Goal: Task Accomplishment & Management: Use online tool/utility

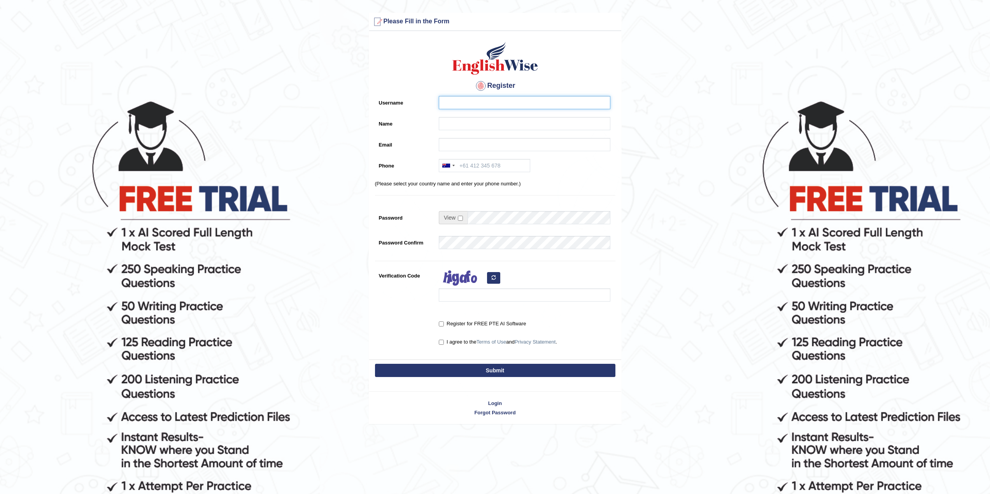
click at [486, 100] on input "Username" at bounding box center [525, 102] width 172 height 13
type input "BlackDranzer"
click at [481, 122] on input "Name" at bounding box center [525, 123] width 172 height 13
type input "[PERSON_NAME]"
type input "shethrutvik7@gmail.com"
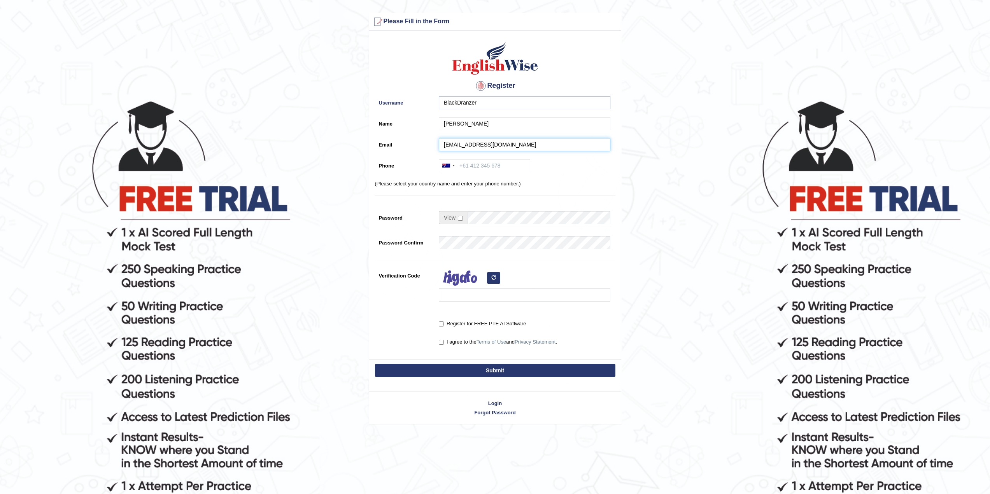
type input "+61420353317"
click at [570, 178] on div "Register Username BlackDranzer Name Rutvik Sheth Email shethrutvik7@gmail.com P…" at bounding box center [495, 197] width 252 height 325
click at [445, 100] on input "BlackDranzer" at bounding box center [525, 102] width 172 height 13
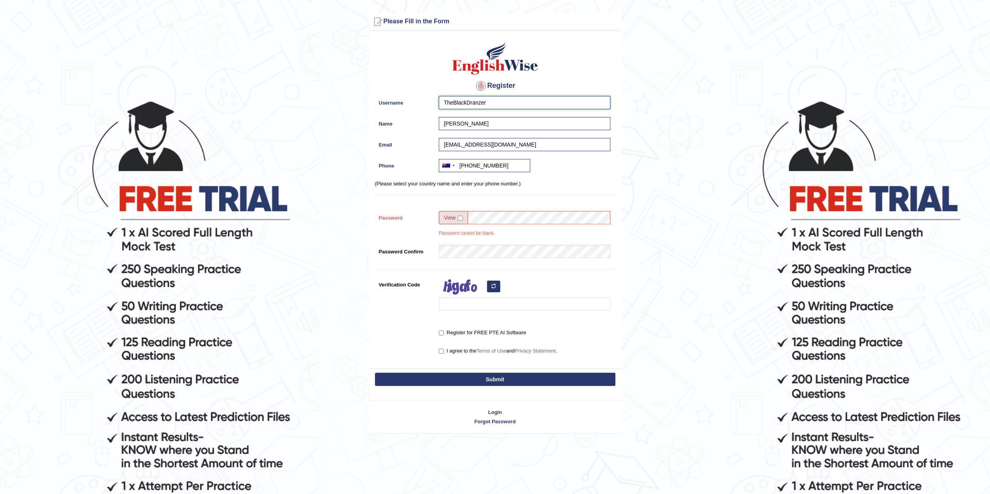
type input "TheBlackDranzer"
click at [459, 217] on input "checkbox" at bounding box center [460, 218] width 5 height 5
checkbox input "false"
drag, startPoint x: 587, startPoint y: 277, endPoint x: 571, endPoint y: 282, distance: 17.7
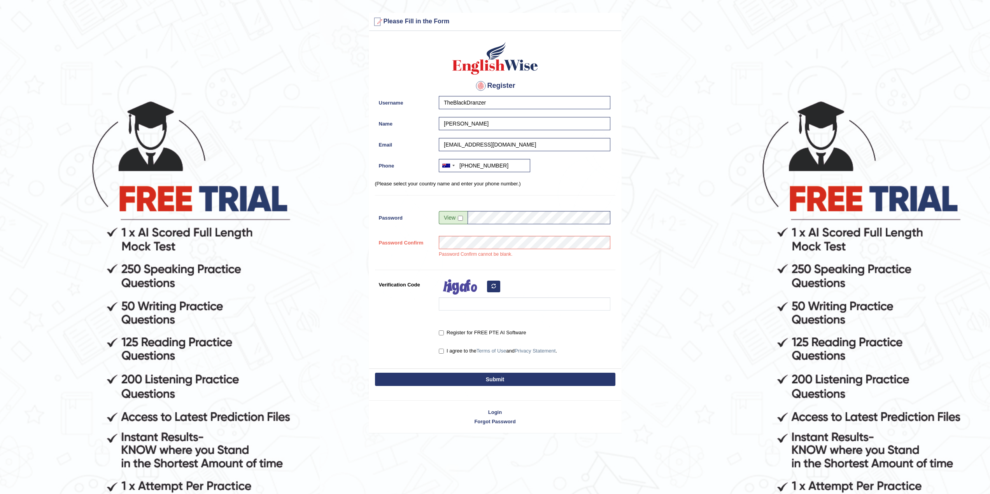
click at [586, 276] on div "Register Username TheBlackDranzer Name Rutvik Sheth Email shethrutvik7@gmail.co…" at bounding box center [495, 202] width 252 height 334
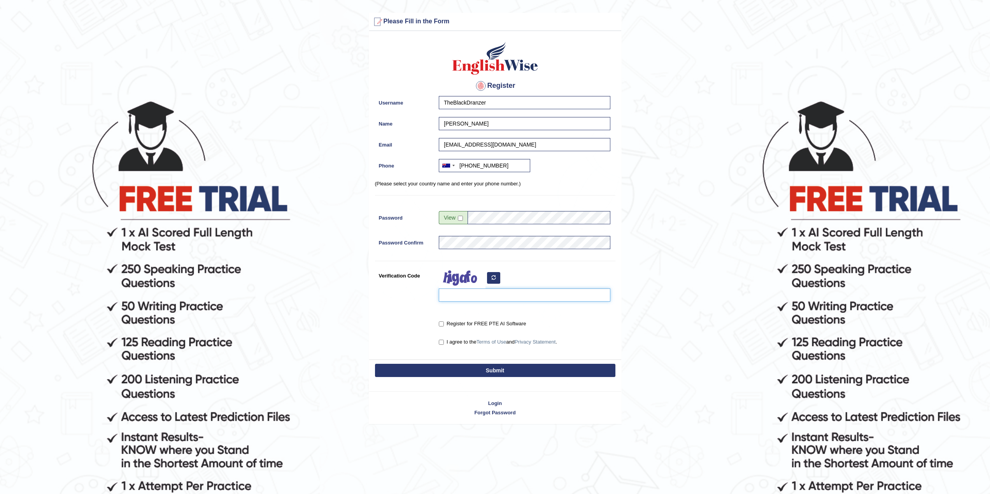
click at [462, 295] on input "Verification Code" at bounding box center [525, 295] width 172 height 13
type input "guyepef"
click at [440, 324] on input "Register for FREE PTE AI Software" at bounding box center [441, 324] width 5 height 5
checkbox input "true"
click at [442, 344] on input "I agree to the Terms of Use and Privacy Statement ." at bounding box center [441, 342] width 5 height 5
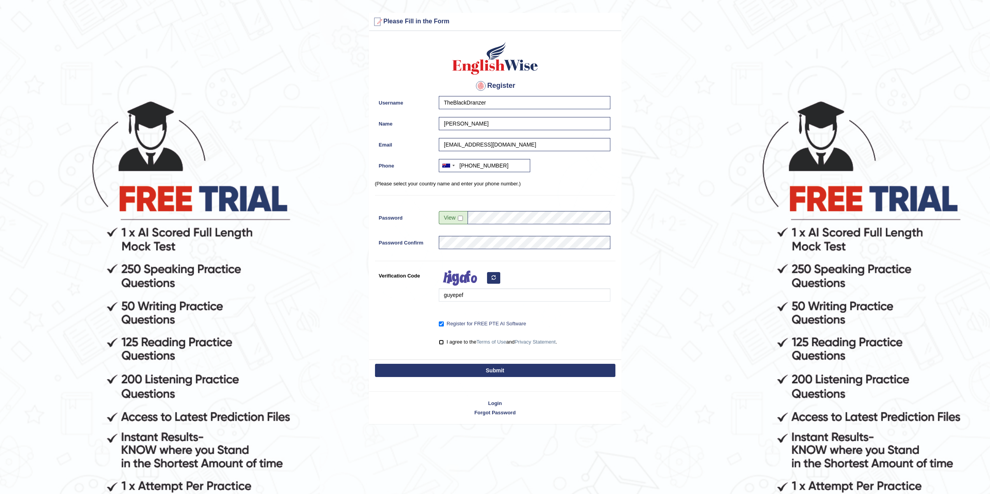
checkbox input "true"
click at [500, 371] on button "Submit" at bounding box center [495, 370] width 240 height 13
click at [505, 370] on button "Submit" at bounding box center [495, 370] width 240 height 13
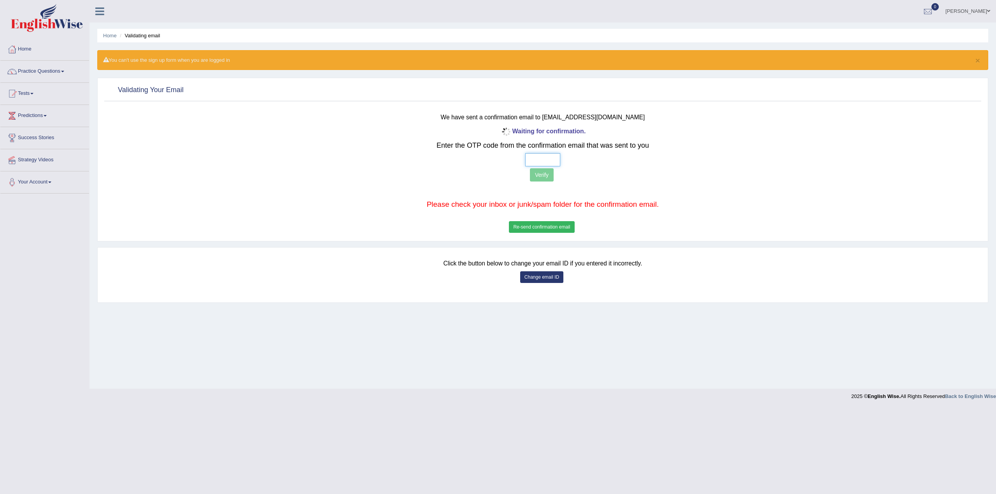
click at [540, 159] on input "text" at bounding box center [542, 159] width 35 height 13
type input "9 8 0 2"
click at [540, 172] on button "Verify" at bounding box center [542, 174] width 24 height 13
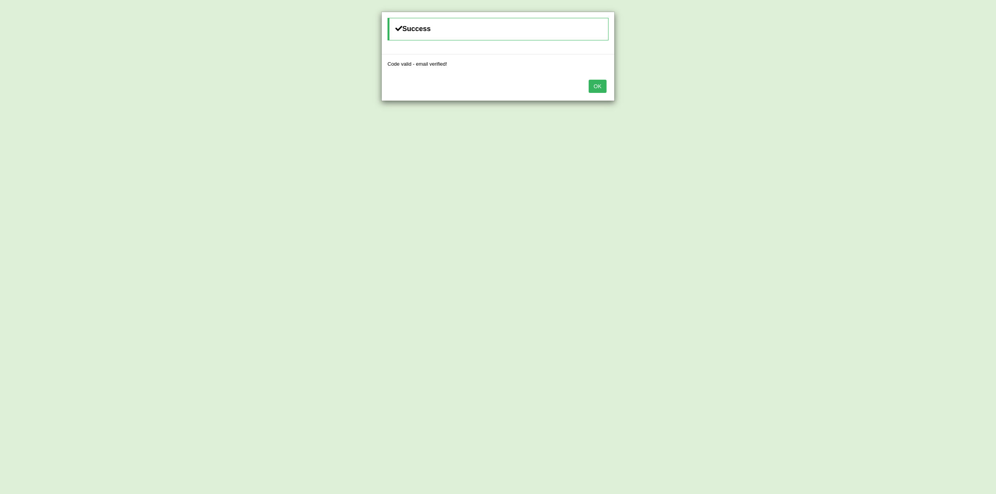
click at [596, 84] on button "OK" at bounding box center [598, 86] width 18 height 13
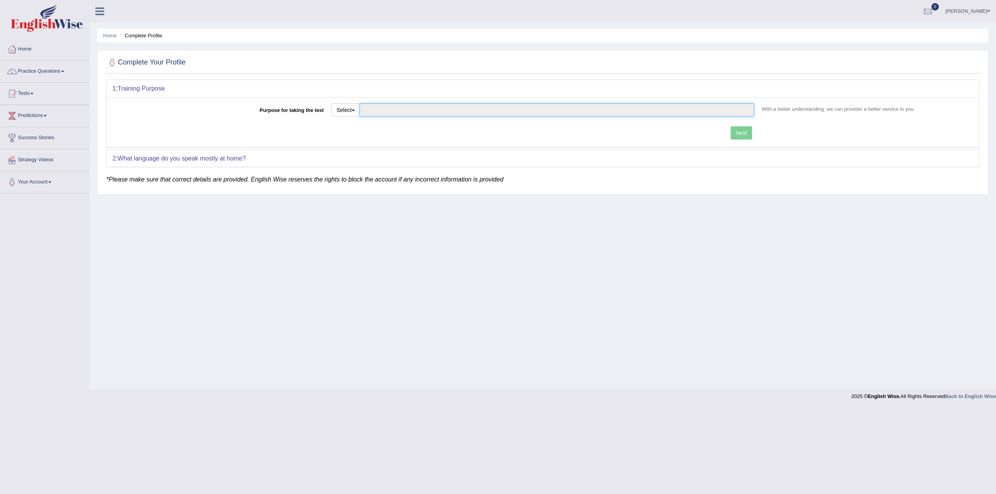
click at [378, 107] on input "Purpose for taking the test" at bounding box center [556, 109] width 394 height 13
click at [340, 109] on button "Select" at bounding box center [345, 109] width 28 height 13
click at [364, 137] on link "Permanent Residency" at bounding box center [366, 137] width 69 height 10
type input "Permanent Residency"
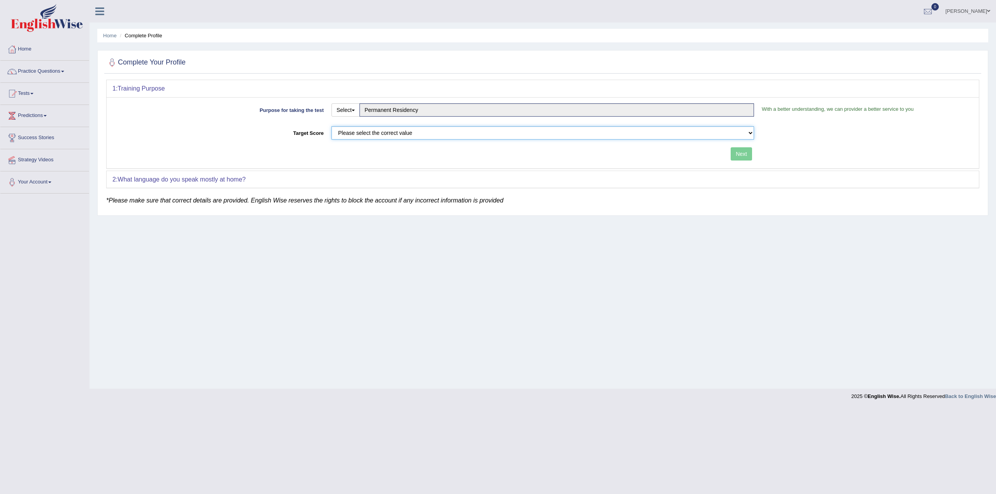
click at [380, 133] on select "Please select the correct value 50 (6 bands) 58 (6.5 bands) 65 (7 bands) 79 (8 …" at bounding box center [542, 132] width 422 height 13
select select "79"
click at [331, 126] on select "Please select the correct value 50 (6 bands) 58 (6.5 bands) 65 (7 bands) 79 (8 …" at bounding box center [542, 132] width 422 height 13
click at [747, 154] on button "Next" at bounding box center [741, 153] width 21 height 13
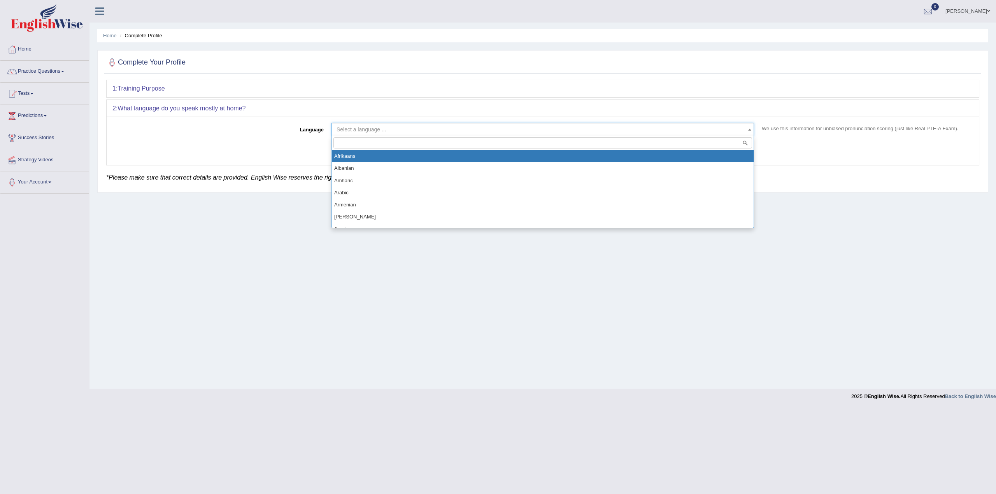
click at [394, 126] on span "Select a language ..." at bounding box center [541, 130] width 408 height 8
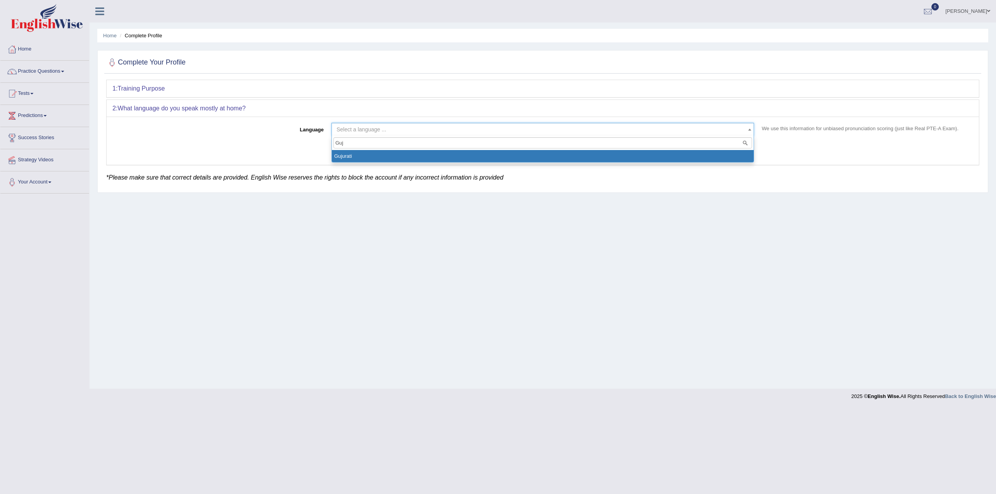
type input "Guj"
select select "Gujurati"
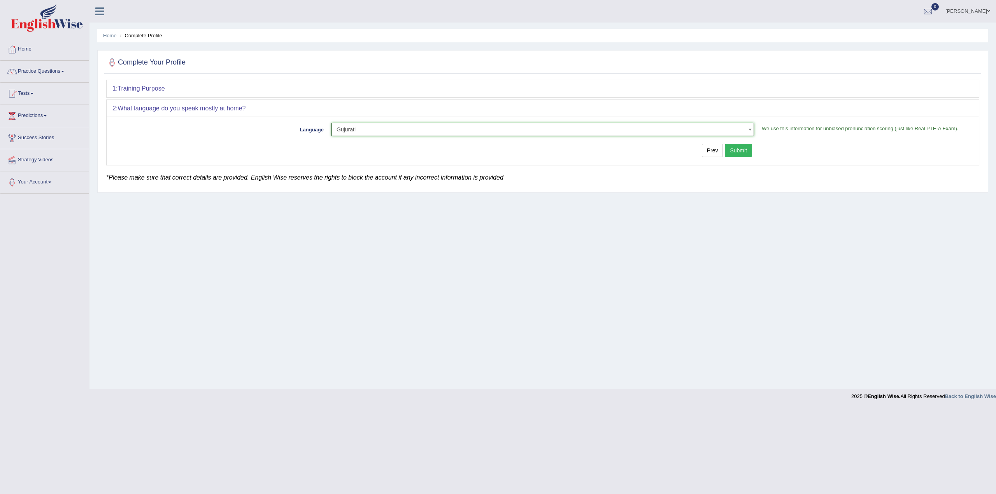
click at [740, 152] on button "Submit" at bounding box center [738, 150] width 27 height 13
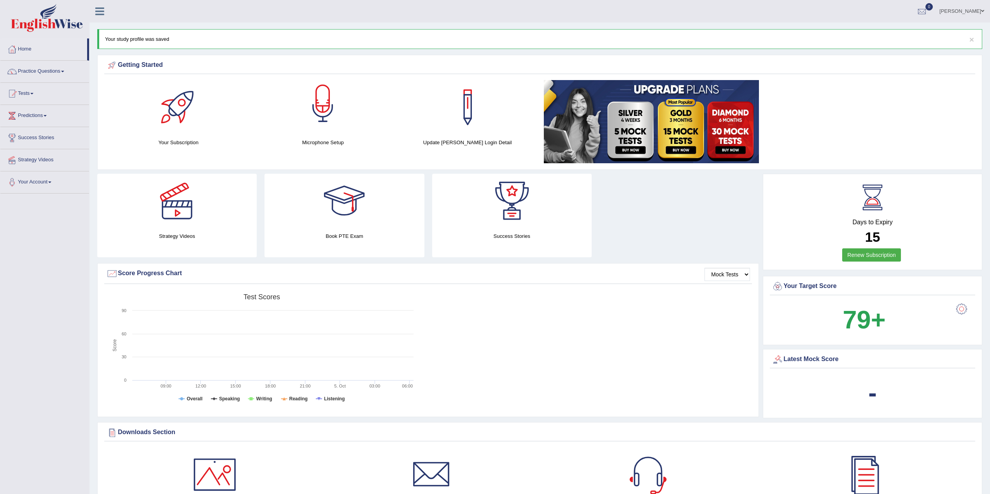
click at [331, 105] on div at bounding box center [323, 107] width 54 height 54
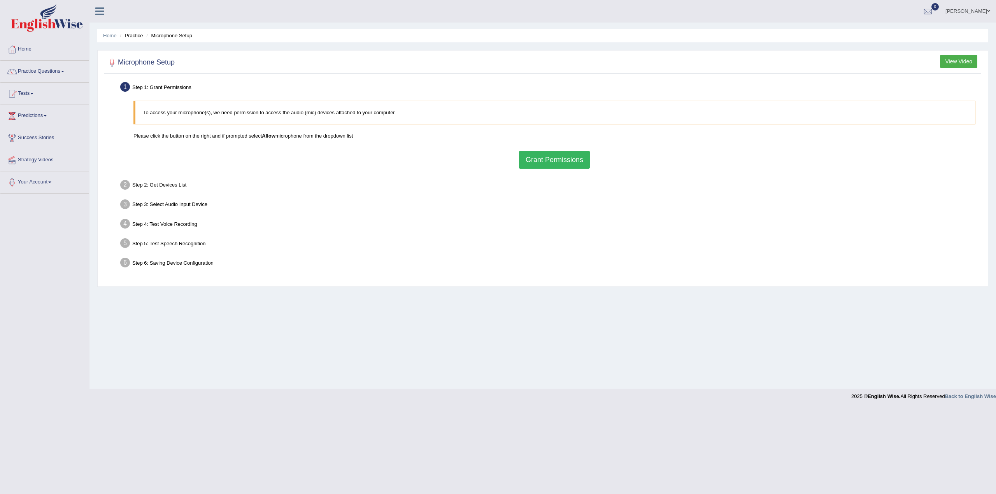
click at [563, 161] on button "Grant Permissions" at bounding box center [554, 160] width 71 height 18
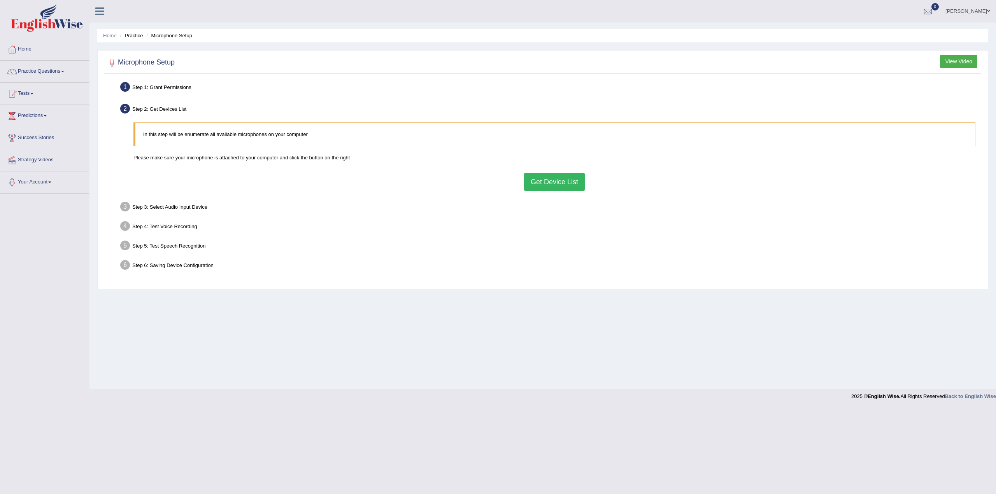
click at [549, 184] on button "Get Device List" at bounding box center [554, 182] width 61 height 18
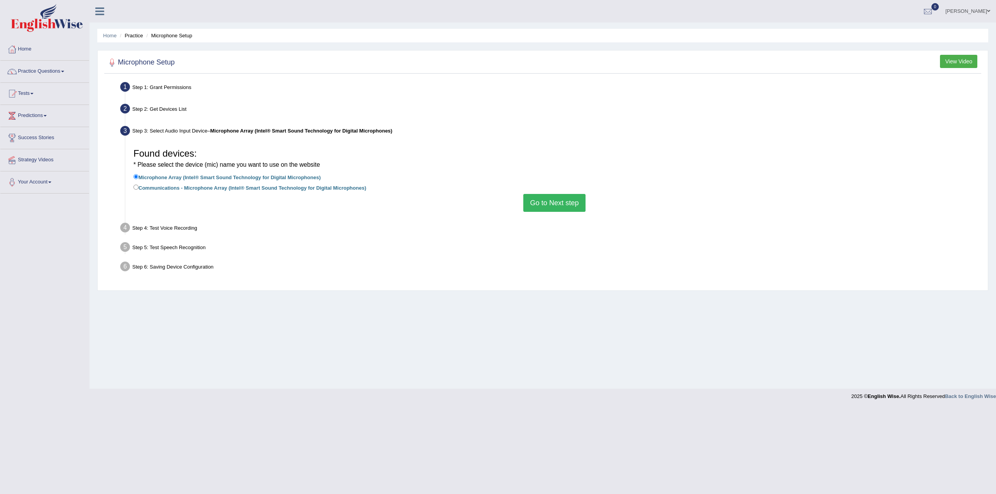
click at [555, 219] on ul "Step 1: Grant Permissions To access your microphone(s), we need permission to a…" at bounding box center [542, 178] width 873 height 197
click at [563, 205] on button "Go to Next step" at bounding box center [554, 203] width 62 height 18
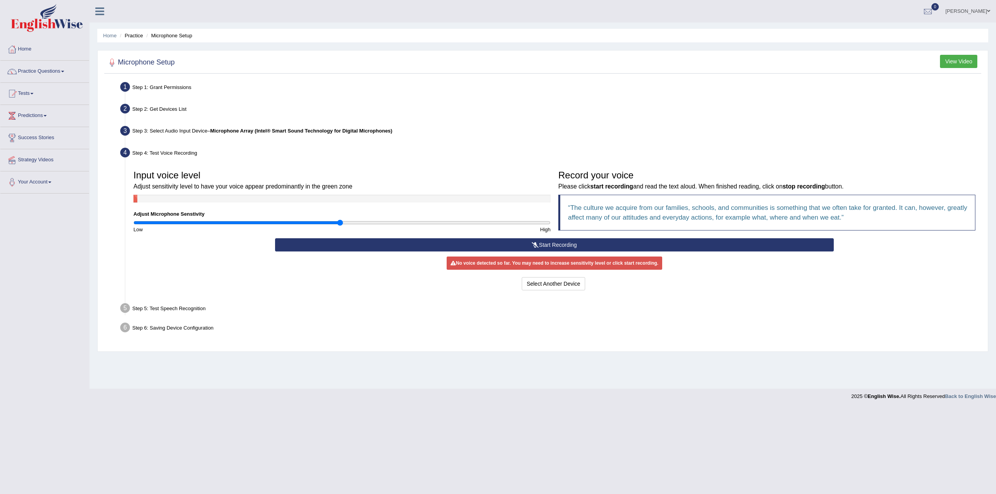
click at [561, 244] on button "Start Recording" at bounding box center [554, 244] width 559 height 13
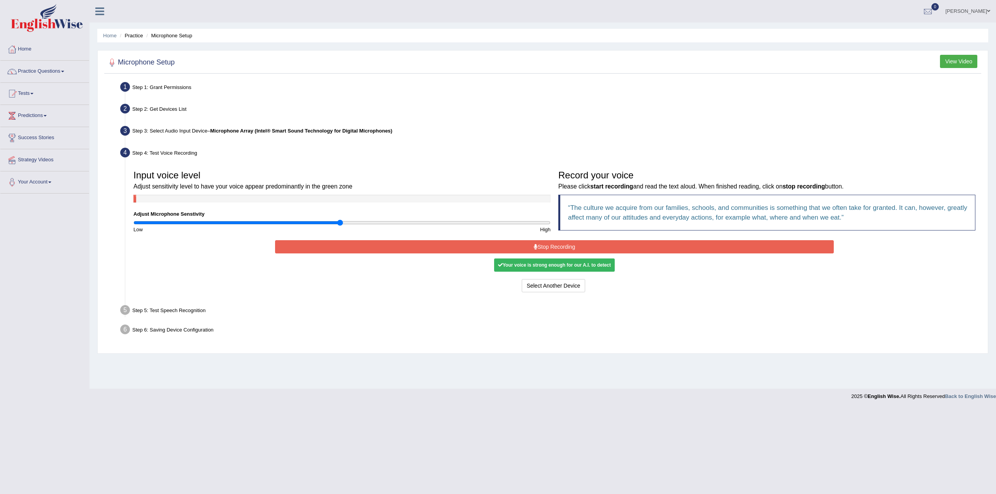
click at [576, 244] on button "Stop Recording" at bounding box center [554, 246] width 559 height 13
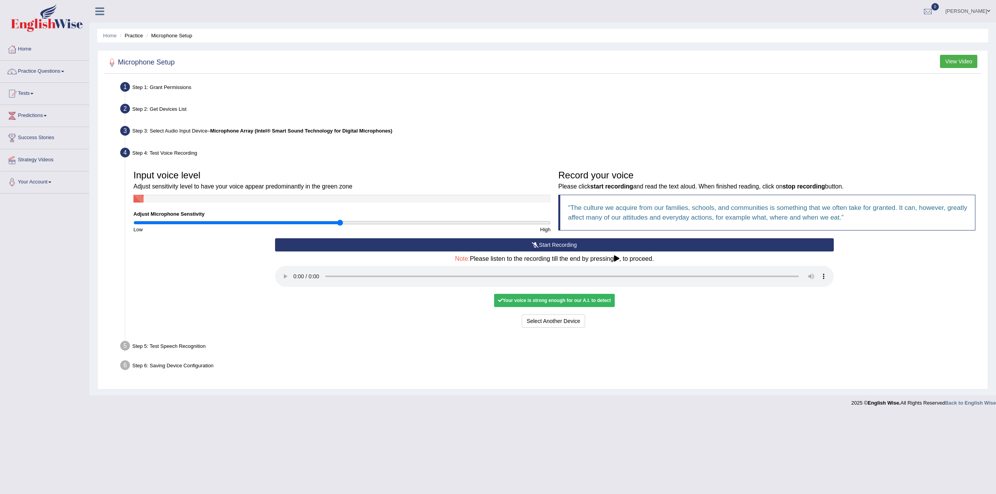
click at [572, 301] on div "Your voice is strong enough for our A.I. to detect" at bounding box center [554, 300] width 121 height 13
click at [549, 323] on button "Select Another Device" at bounding box center [554, 321] width 64 height 13
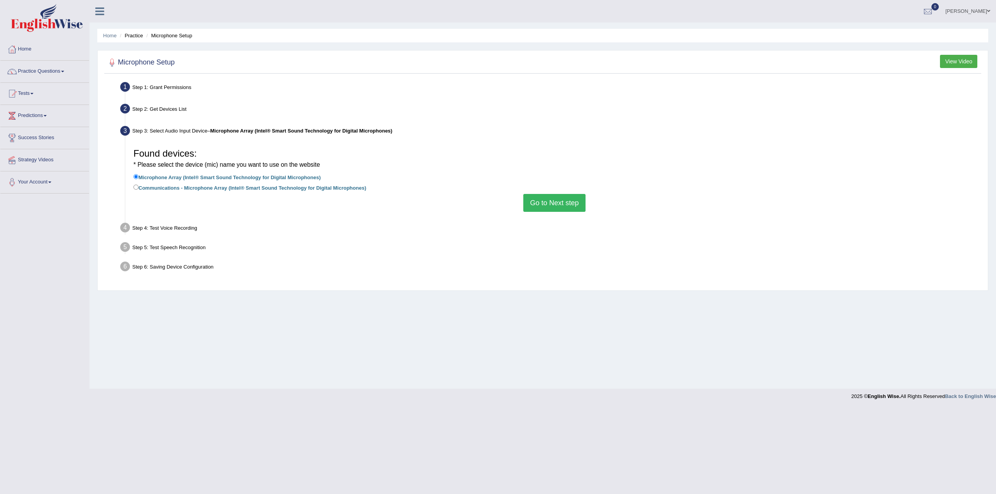
click at [567, 200] on button "Go to Next step" at bounding box center [554, 203] width 62 height 18
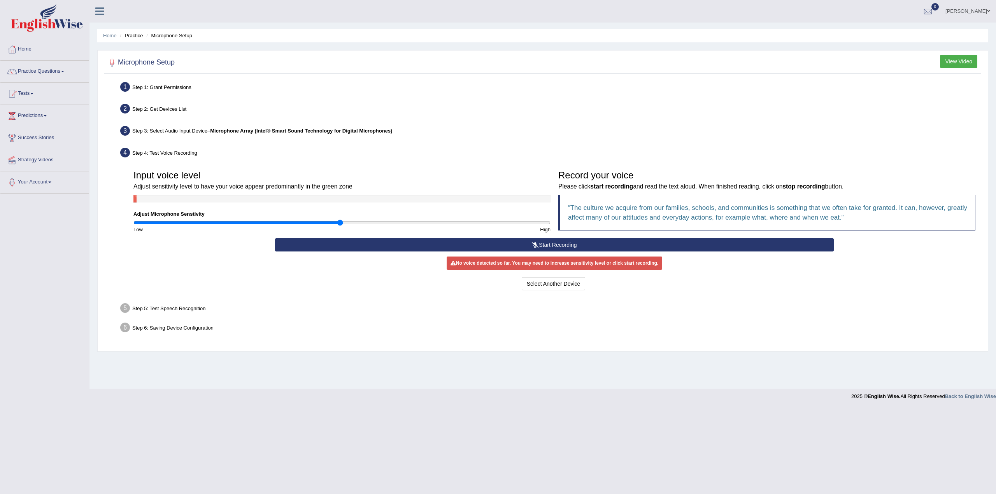
click at [565, 244] on button "Start Recording" at bounding box center [554, 244] width 559 height 13
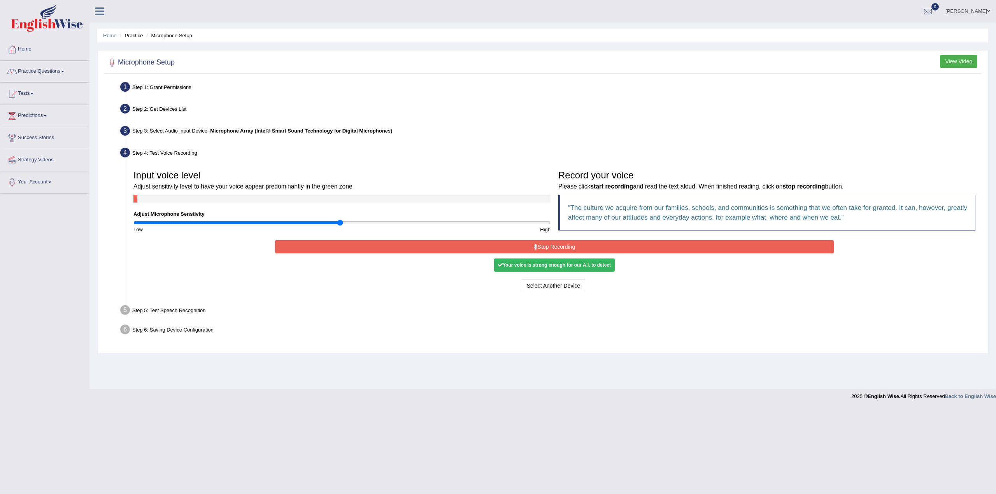
click at [566, 266] on div "Your voice is strong enough for our A.I. to detect" at bounding box center [554, 265] width 121 height 13
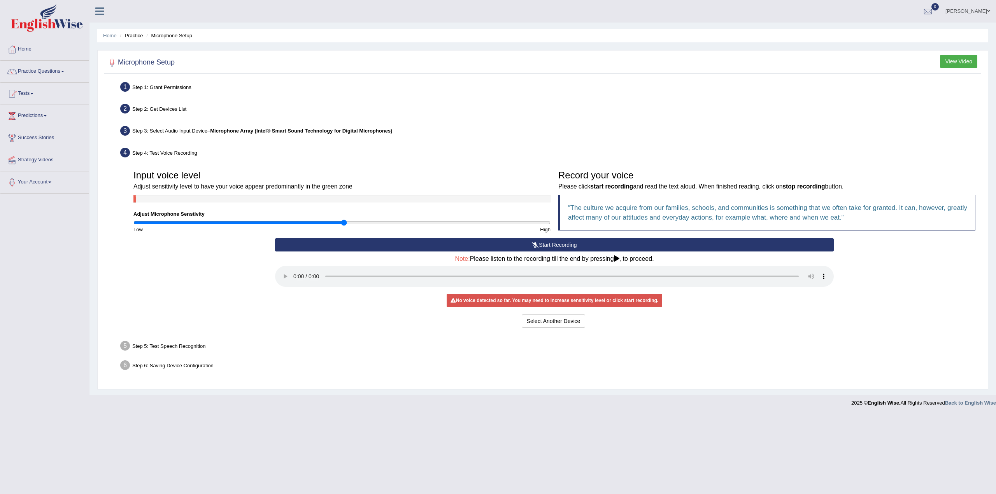
drag, startPoint x: 338, startPoint y: 223, endPoint x: 343, endPoint y: 221, distance: 5.8
type input "1.02"
click at [343, 221] on input "range" at bounding box center [341, 223] width 417 height 6
click at [563, 245] on button "Start Recording" at bounding box center [554, 244] width 559 height 13
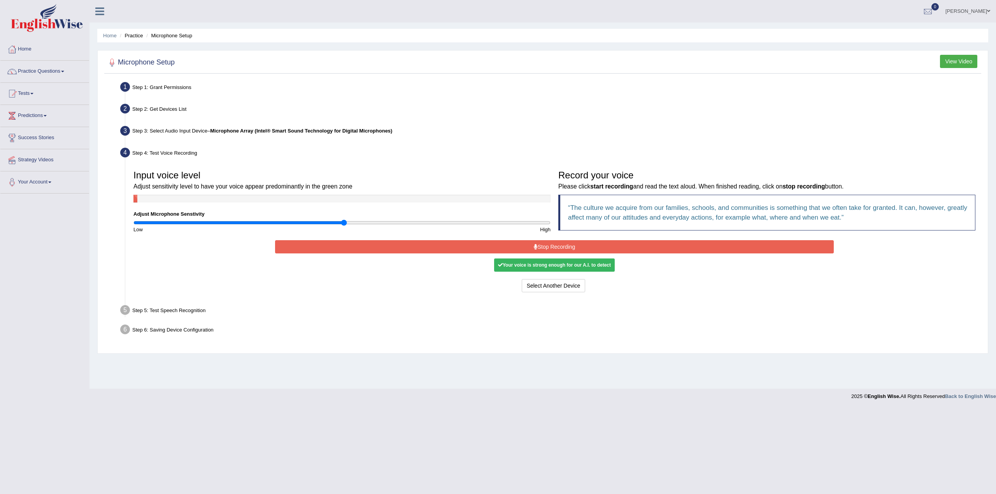
click at [597, 242] on button "Stop Recording" at bounding box center [554, 246] width 559 height 13
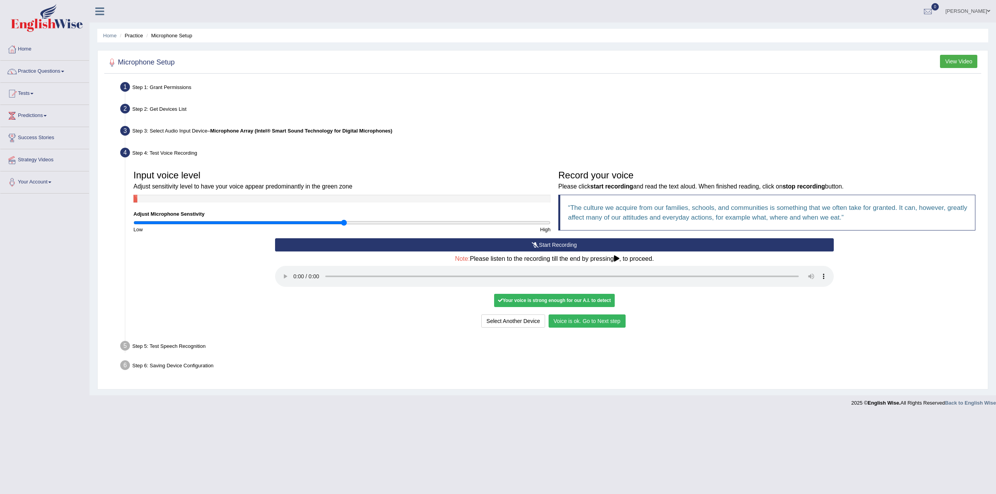
click at [588, 317] on button "Voice is ok. Go to Next step" at bounding box center [587, 321] width 77 height 13
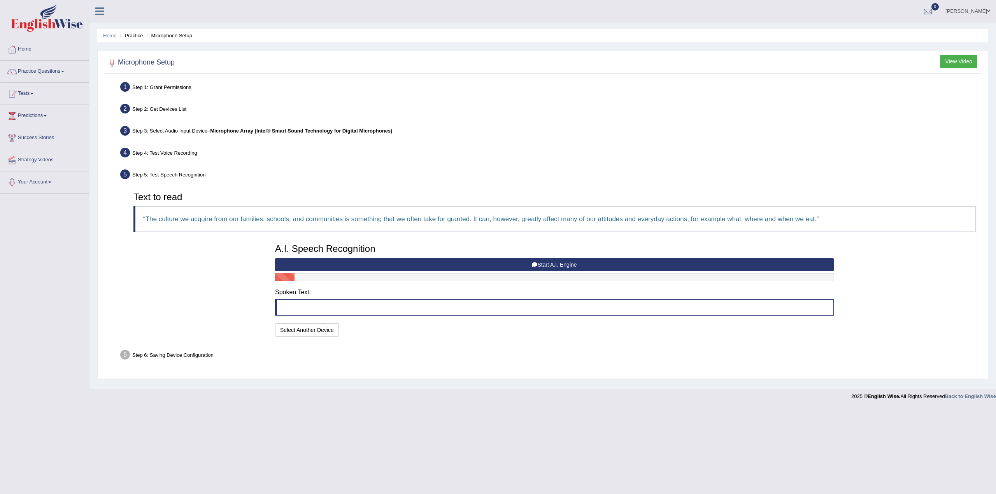
click at [563, 264] on button "Start A.I. Engine" at bounding box center [554, 264] width 559 height 13
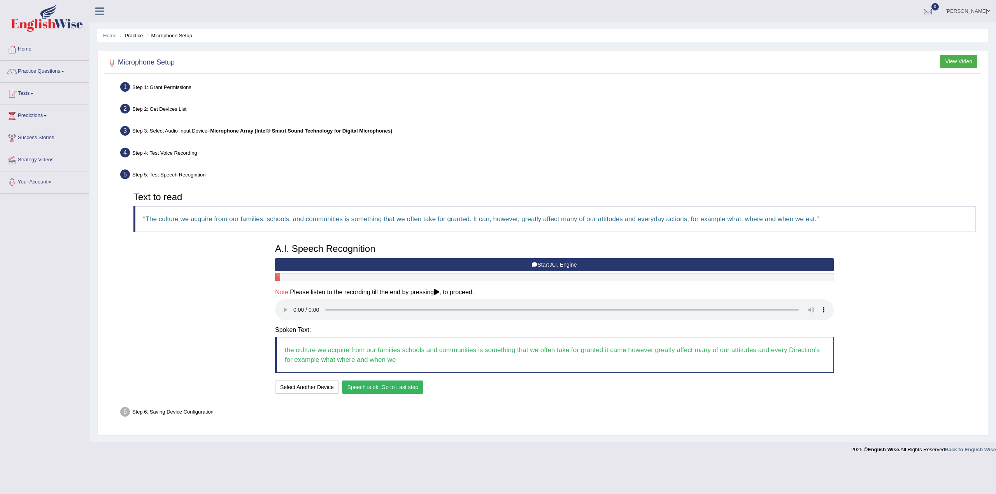
click at [387, 386] on button "Speech is ok. Go to Last step" at bounding box center [382, 387] width 81 height 13
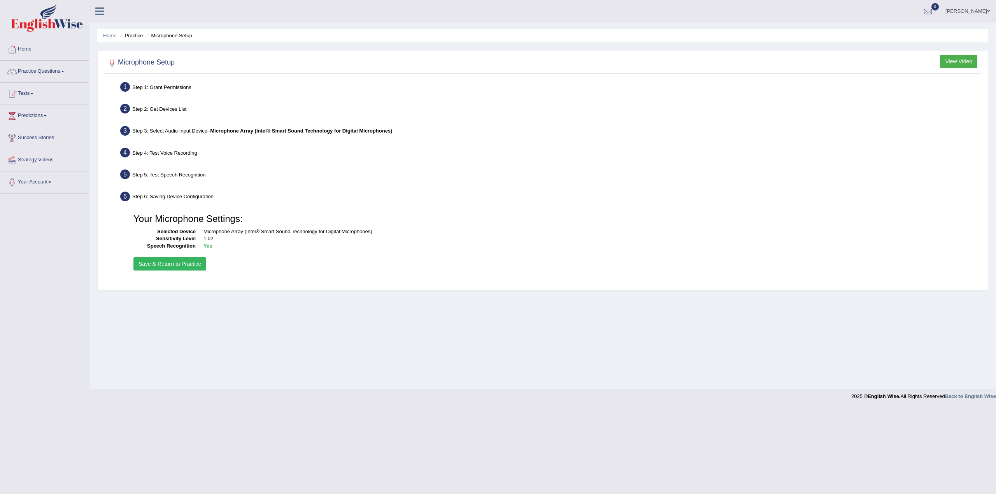
click at [174, 263] on button "Save & Return to Practice" at bounding box center [169, 264] width 73 height 13
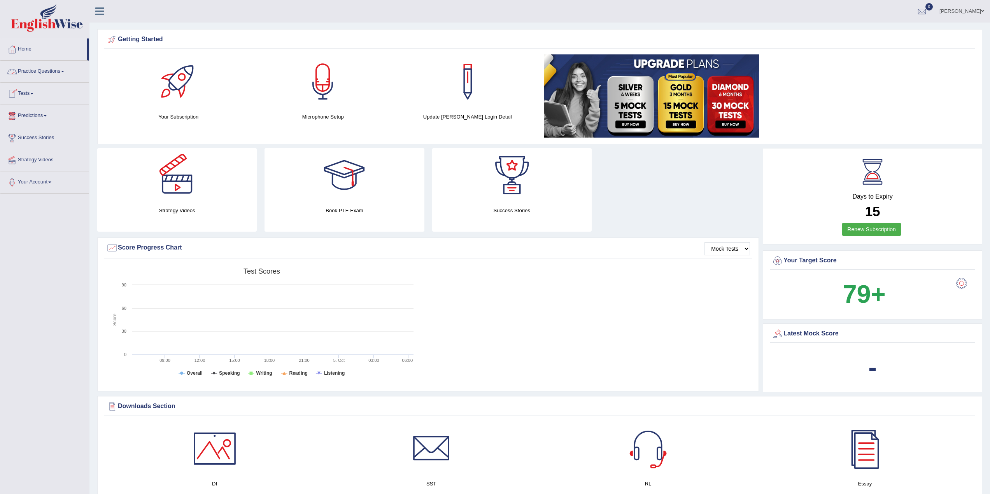
click at [58, 70] on link "Practice Questions" at bounding box center [44, 70] width 89 height 19
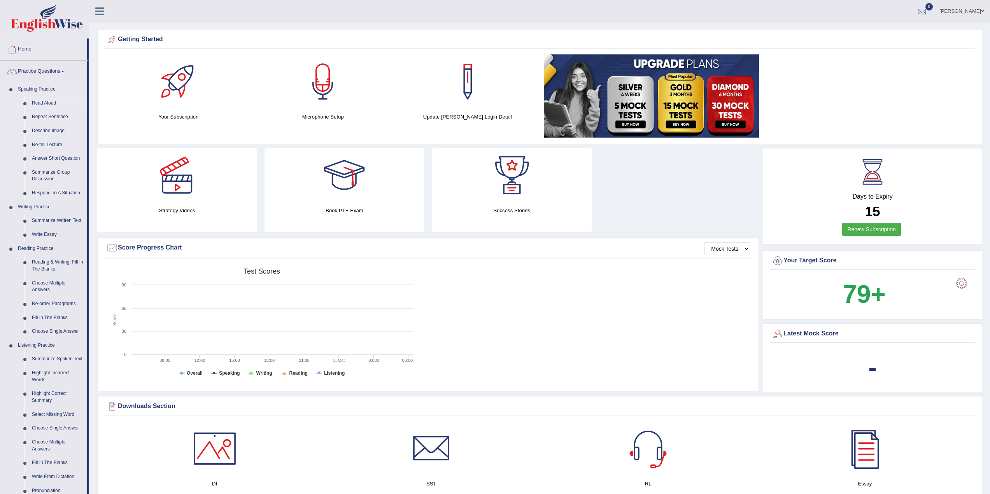
click at [42, 103] on link "Read Aloud" at bounding box center [57, 103] width 59 height 14
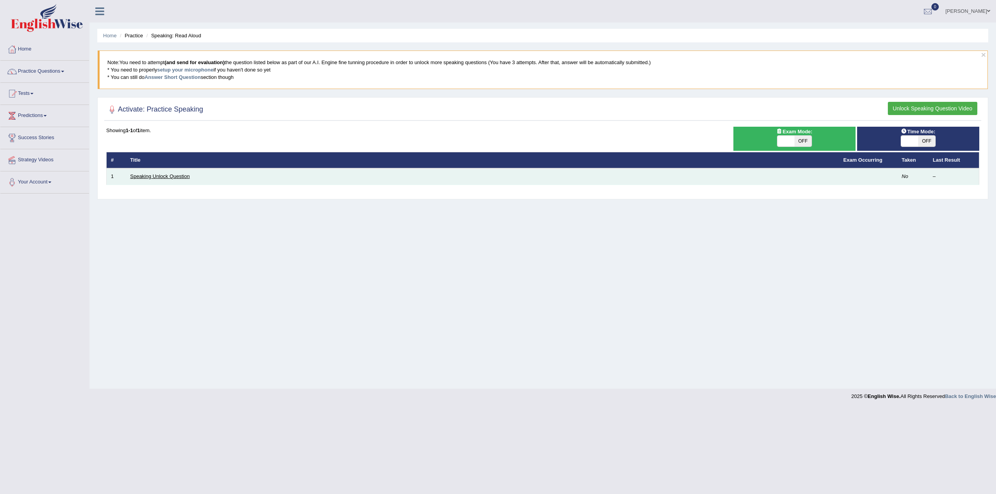
click at [160, 178] on link "Speaking Unlock Question" at bounding box center [160, 177] width 60 height 6
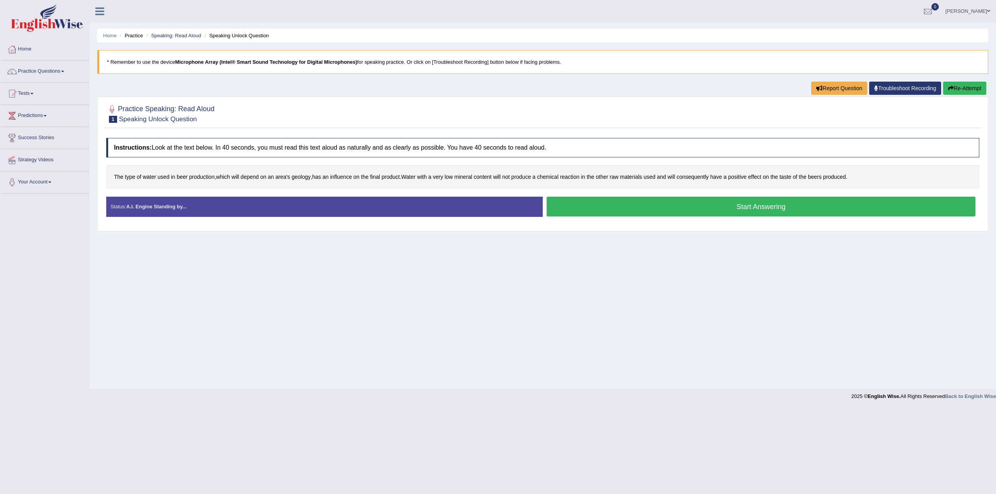
click at [741, 207] on button "Start Answering" at bounding box center [761, 207] width 429 height 20
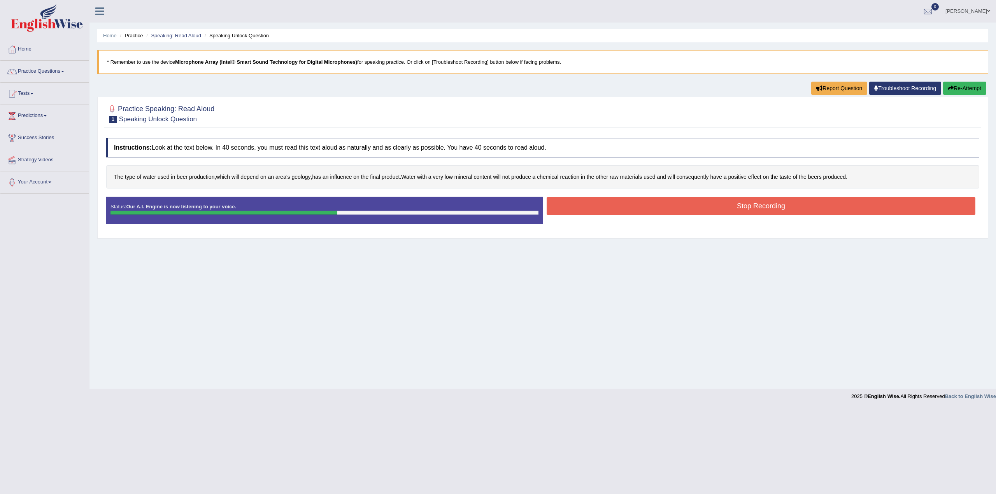
click at [750, 207] on button "Stop Recording" at bounding box center [761, 206] width 429 height 18
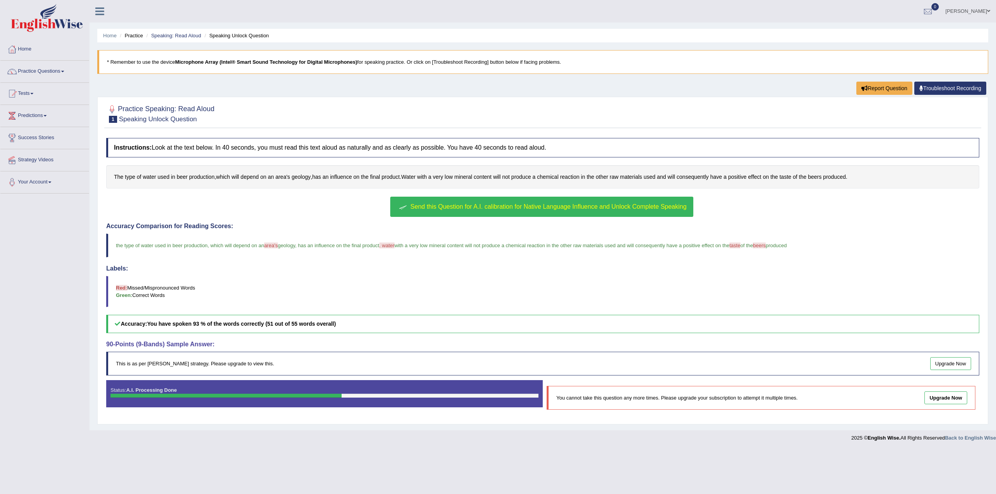
click at [277, 245] on span "area's" at bounding box center [271, 246] width 14 height 6
click at [740, 248] on span "taste" at bounding box center [734, 246] width 11 height 6
click at [504, 207] on span "Send this Question for A.I. calibration for Native Language Influence and Unloc…" at bounding box center [548, 206] width 276 height 7
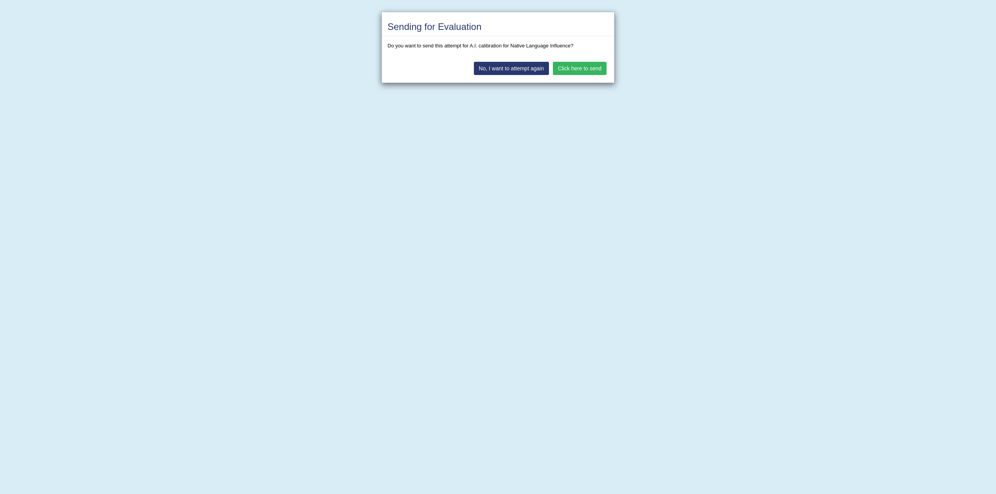
click at [582, 67] on button "Click here to send" at bounding box center [580, 68] width 54 height 13
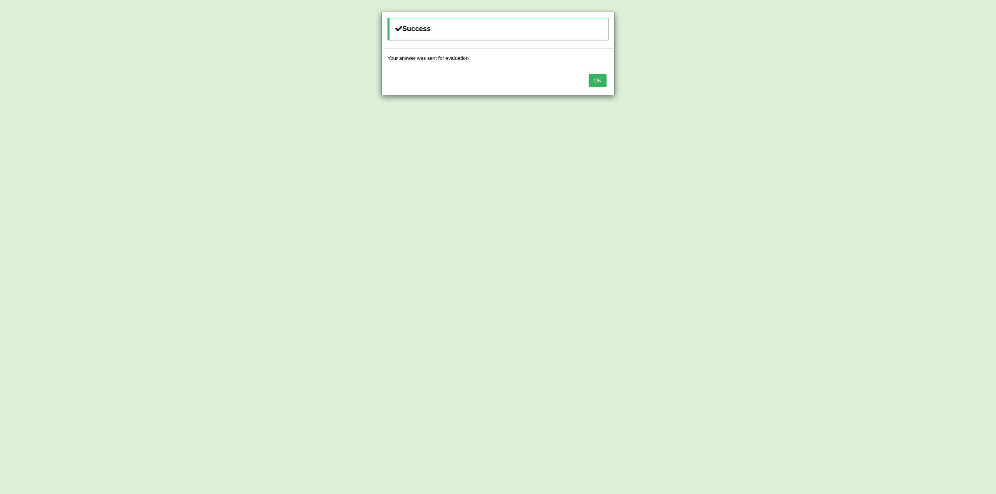
click at [605, 79] on button "OK" at bounding box center [598, 80] width 18 height 13
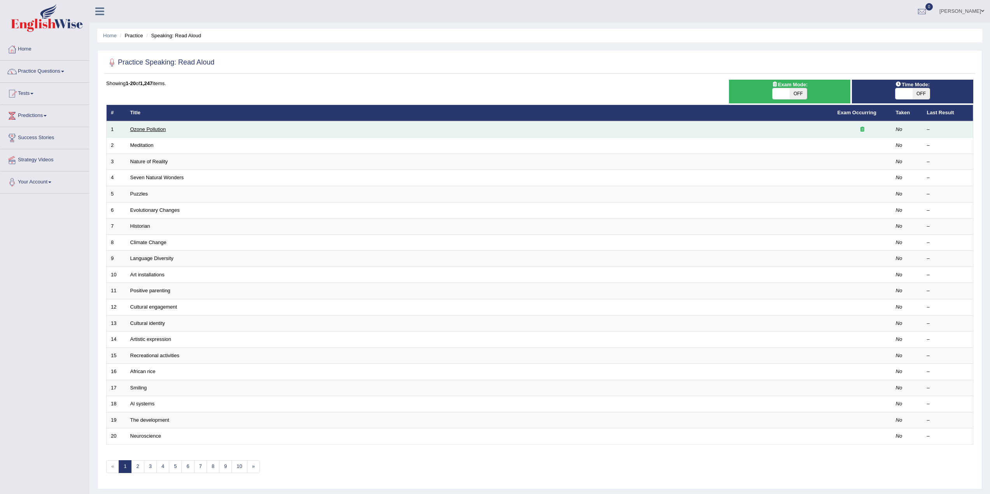
click at [156, 128] on link "Ozone Pollution" at bounding box center [148, 129] width 36 height 6
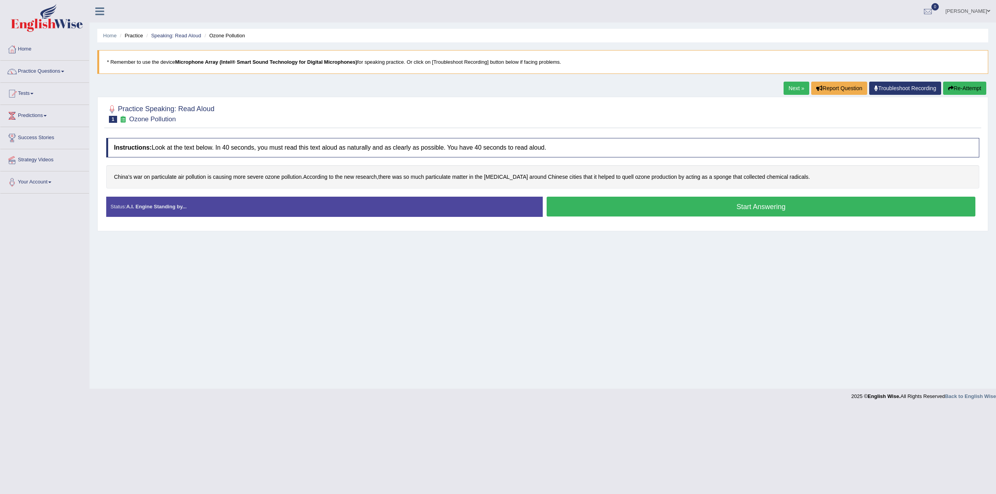
click at [706, 201] on button "Start Answering" at bounding box center [761, 207] width 429 height 20
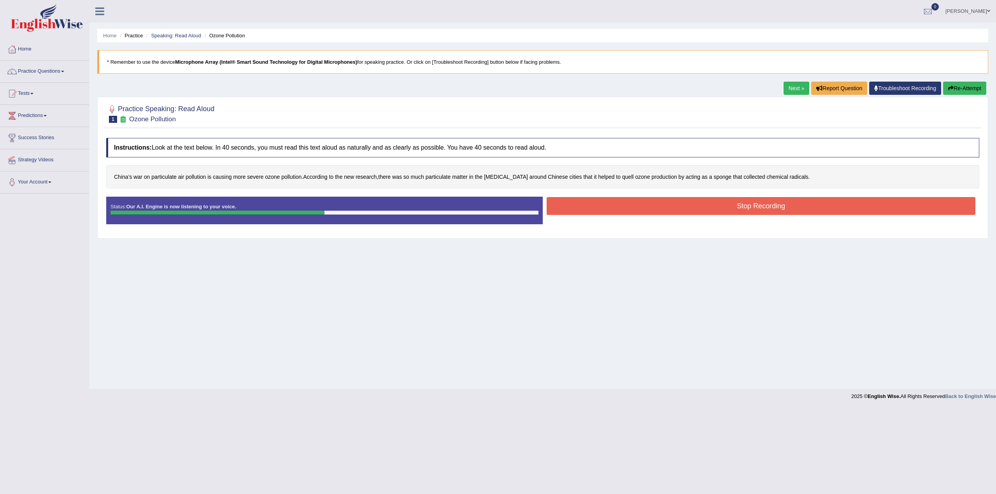
click at [755, 206] on button "Stop Recording" at bounding box center [761, 206] width 429 height 18
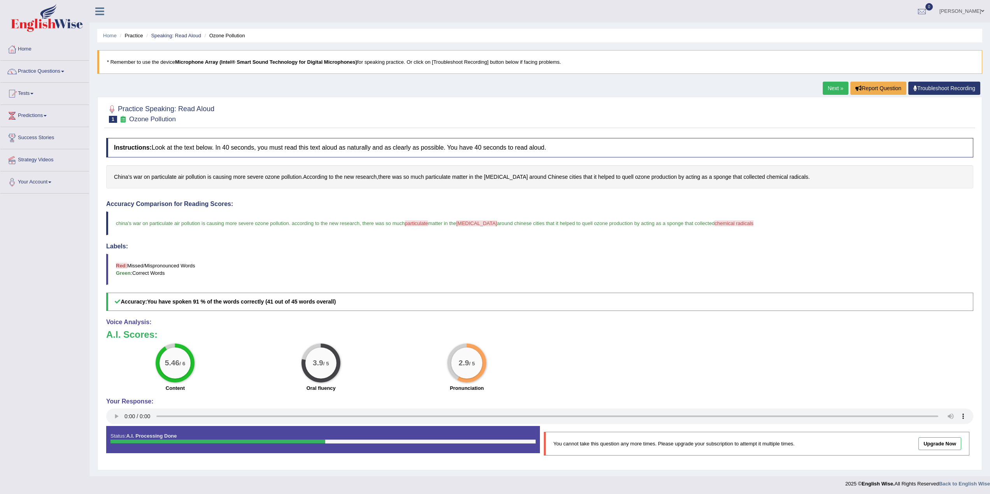
click at [832, 86] on link "Next »" at bounding box center [836, 88] width 26 height 13
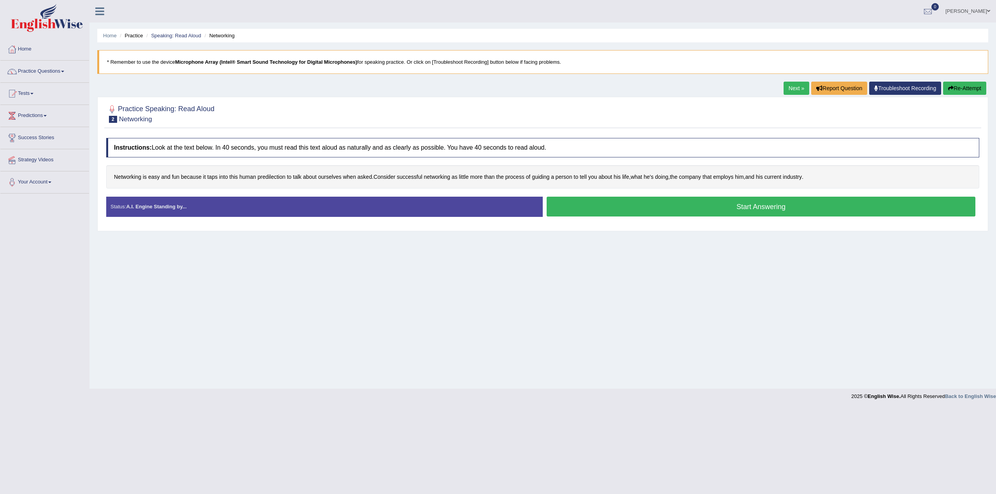
click at [765, 205] on button "Start Answering" at bounding box center [761, 207] width 429 height 20
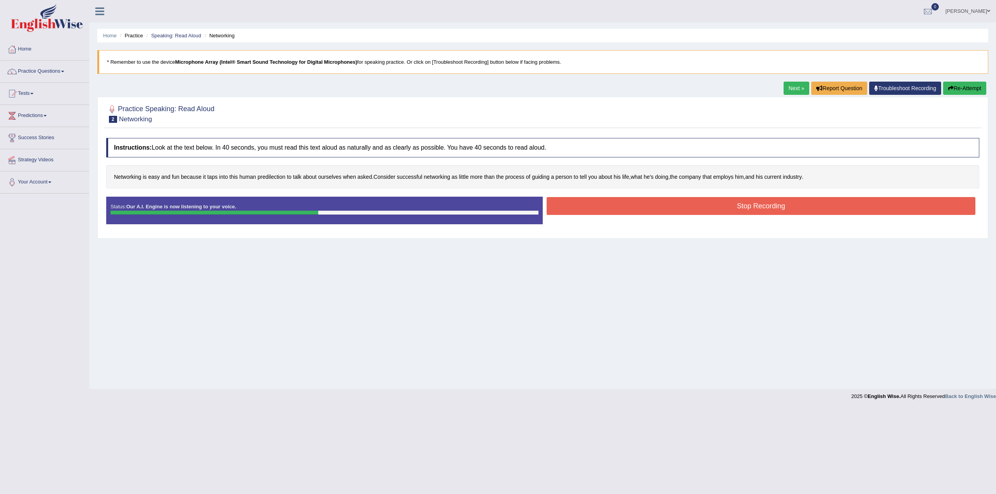
click at [770, 203] on button "Stop Recording" at bounding box center [761, 206] width 429 height 18
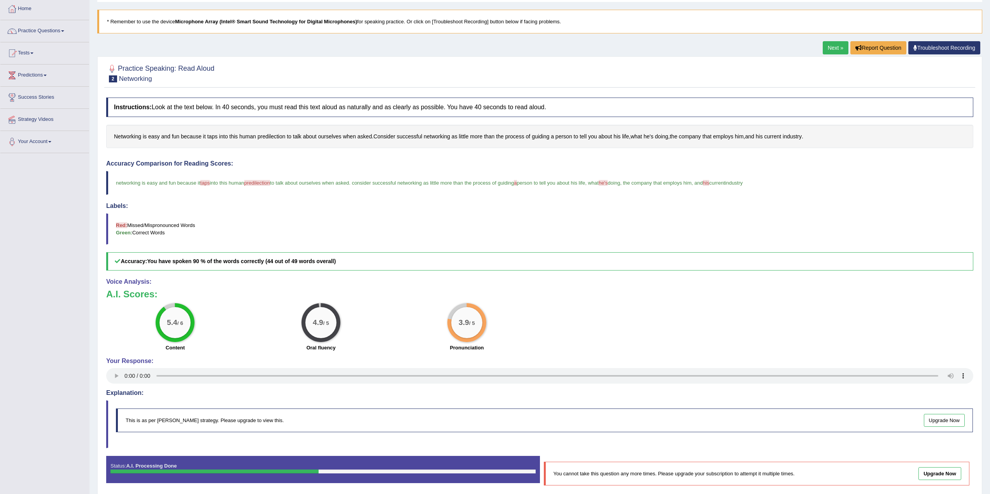
scroll to position [72, 0]
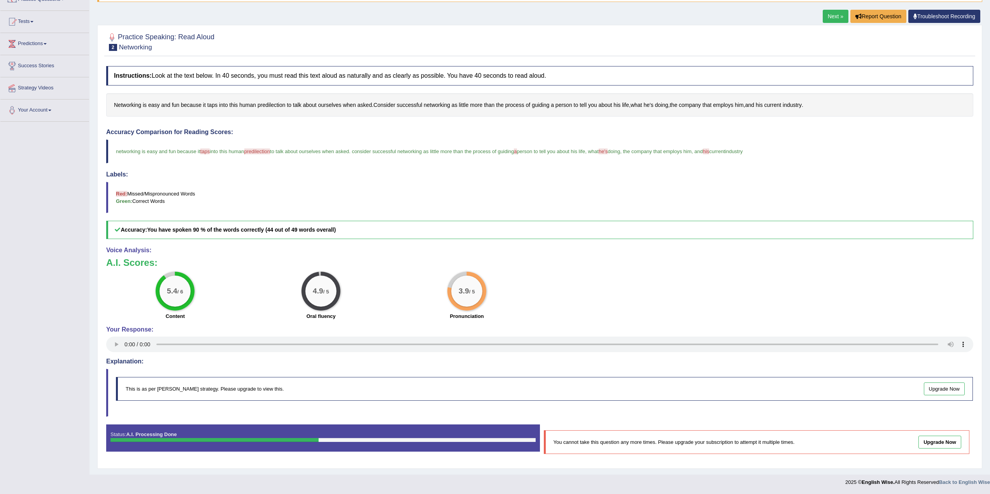
click at [225, 391] on div "This is as per English Wise's strategy. Please upgrade to view this. Upgrade Now" at bounding box center [544, 389] width 857 height 24
drag, startPoint x: 280, startPoint y: 389, endPoint x: 121, endPoint y: 390, distance: 158.7
click at [121, 390] on div "This is as per English Wise's strategy. Please upgrade to view this. Upgrade Now" at bounding box center [544, 389] width 857 height 24
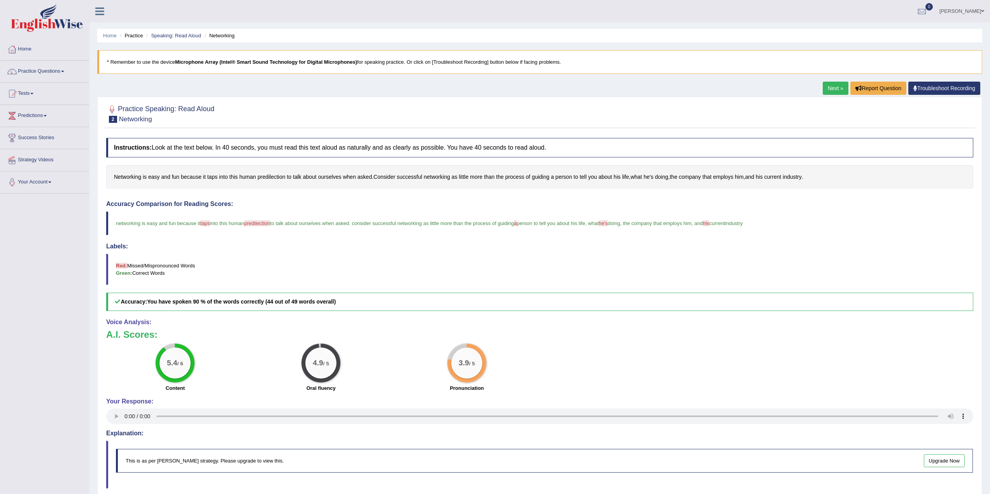
click at [253, 224] on span "predilection" at bounding box center [257, 224] width 26 height 6
click at [259, 223] on span "predilection" at bounding box center [257, 224] width 26 height 6
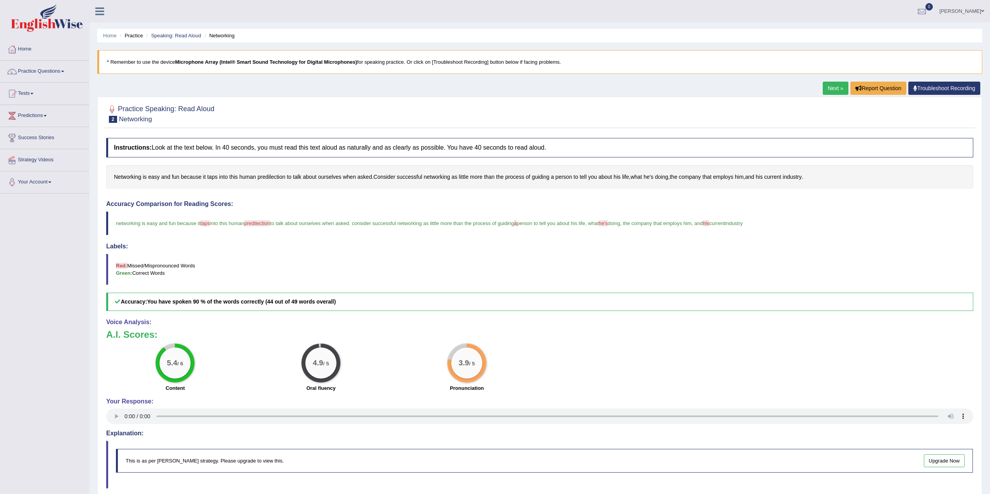
click at [259, 223] on span "predilection" at bounding box center [257, 224] width 26 height 6
click at [827, 86] on link "Next »" at bounding box center [836, 88] width 26 height 13
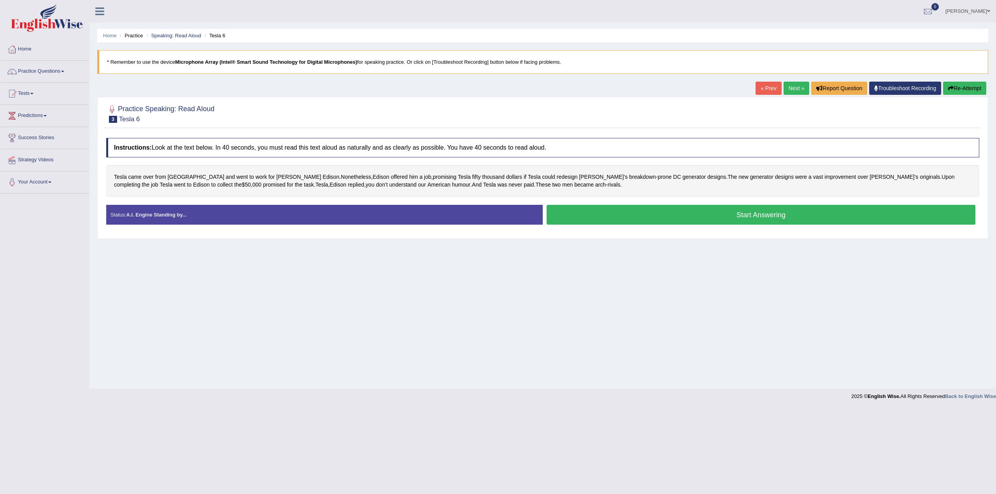
click at [742, 213] on button "Start Answering" at bounding box center [761, 215] width 429 height 20
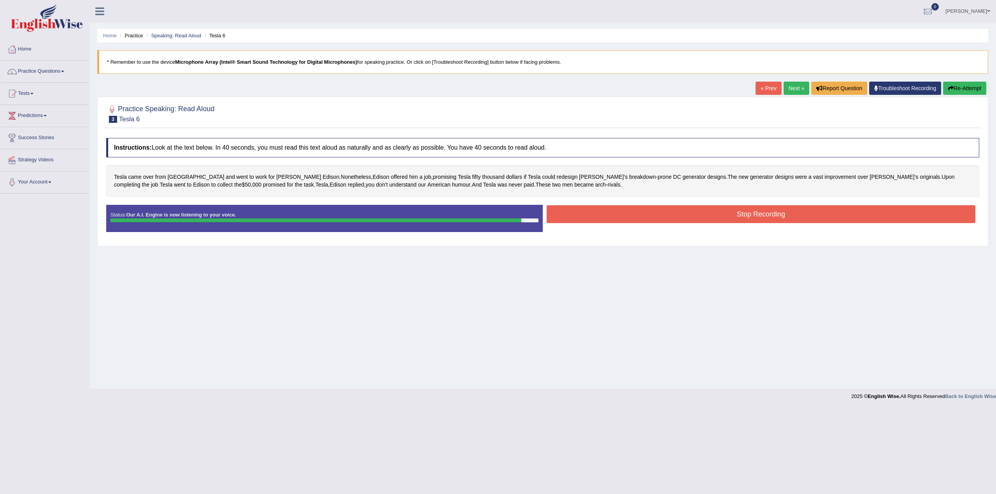
click at [804, 214] on button "Stop Recording" at bounding box center [761, 214] width 429 height 18
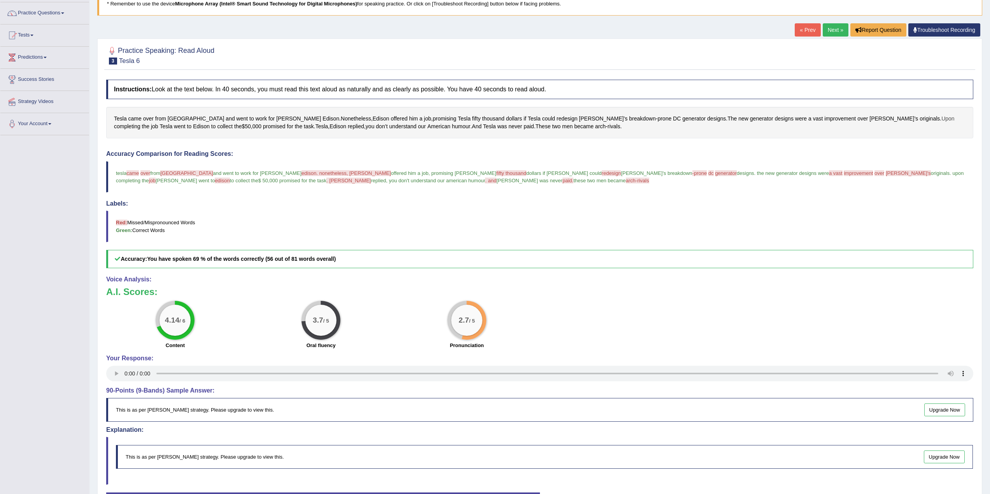
scroll to position [39, 0]
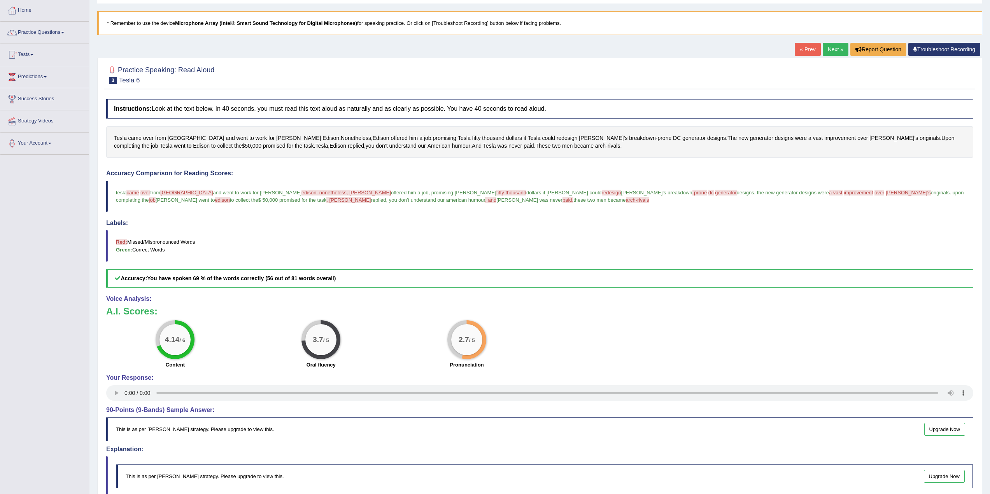
click at [839, 50] on link "Next »" at bounding box center [836, 49] width 26 height 13
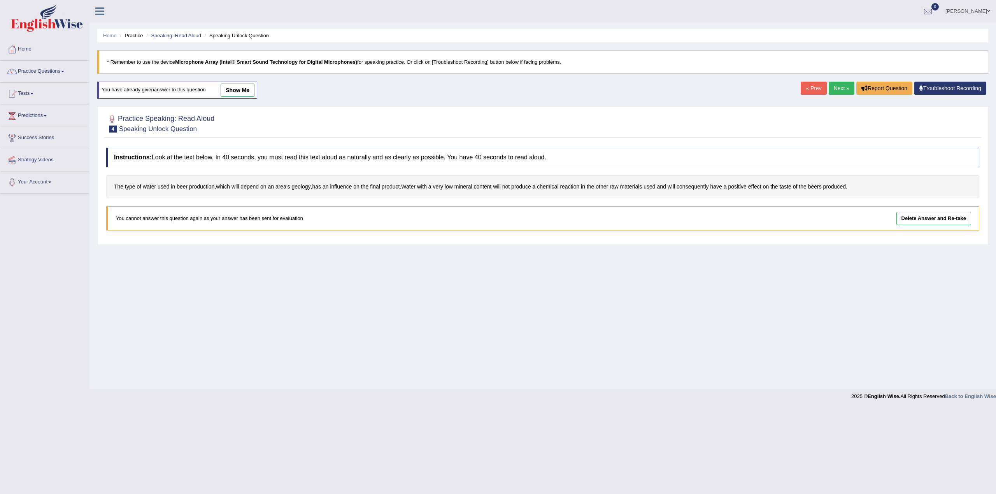
click at [834, 93] on link "Next »" at bounding box center [842, 88] width 26 height 13
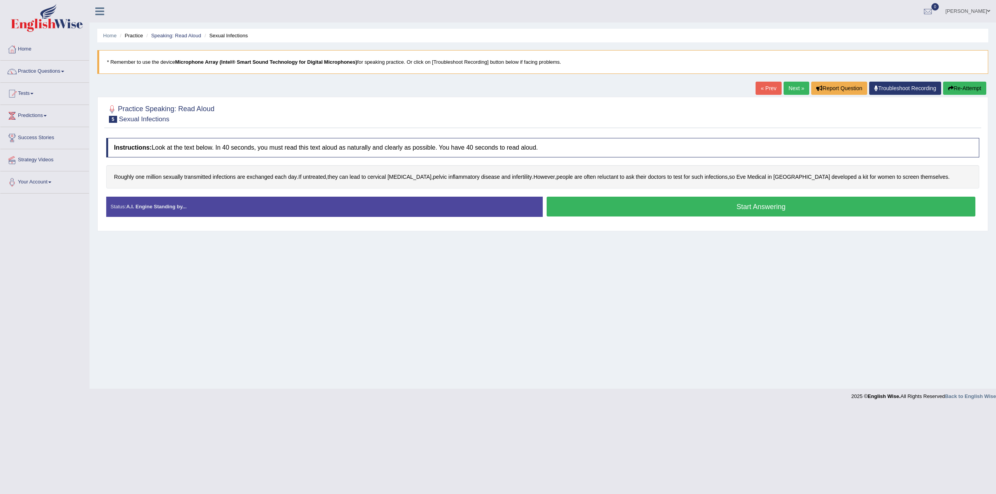
click at [766, 205] on button "Start Answering" at bounding box center [761, 207] width 429 height 20
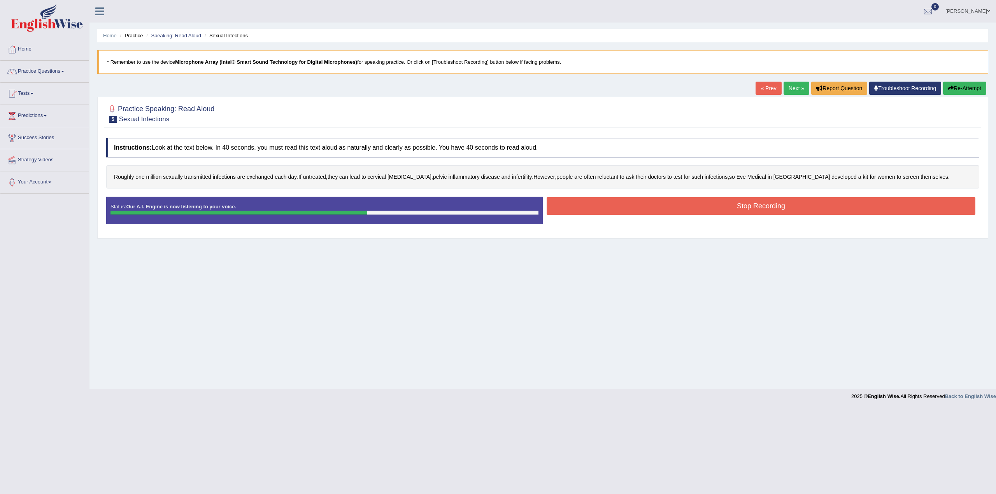
click at [780, 206] on button "Stop Recording" at bounding box center [761, 206] width 429 height 18
